Goal: Check status: Check status

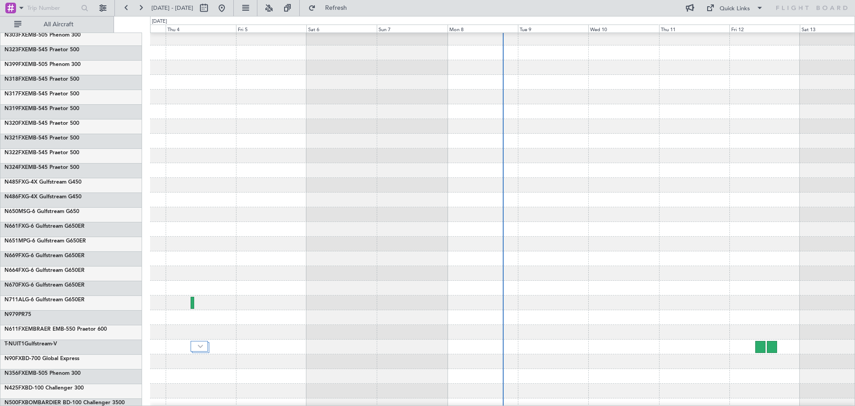
scroll to position [223, 0]
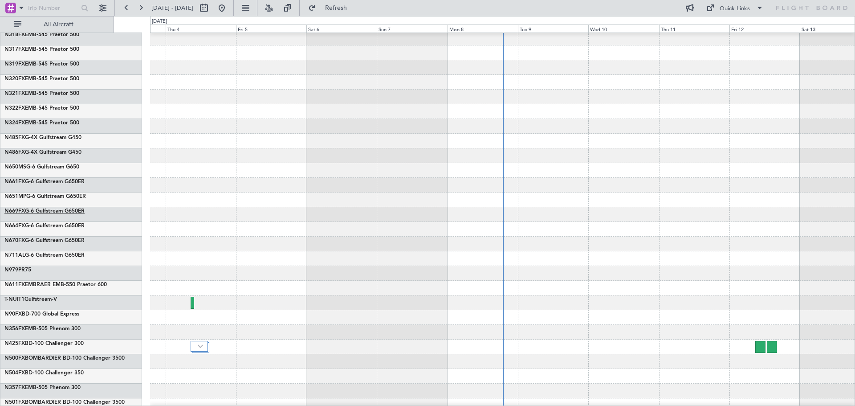
click at [54, 211] on link "N669FX G-6 Gulfstream G650ER" at bounding box center [44, 210] width 80 height 5
click at [30, 209] on link "N669FX G-6 Gulfstream G650ER" at bounding box center [44, 210] width 80 height 5
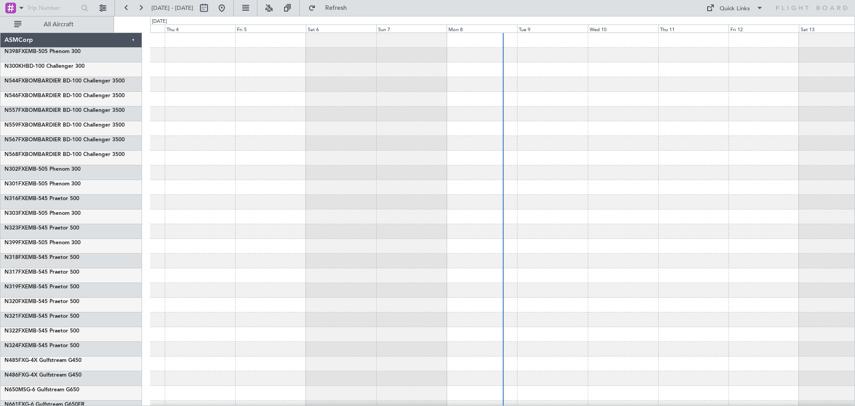
click at [41, 183] on link "N301FX EMB-505 Phenom 300" at bounding box center [42, 183] width 76 height 5
